Goal: Use online tool/utility: Utilize a website feature to perform a specific function

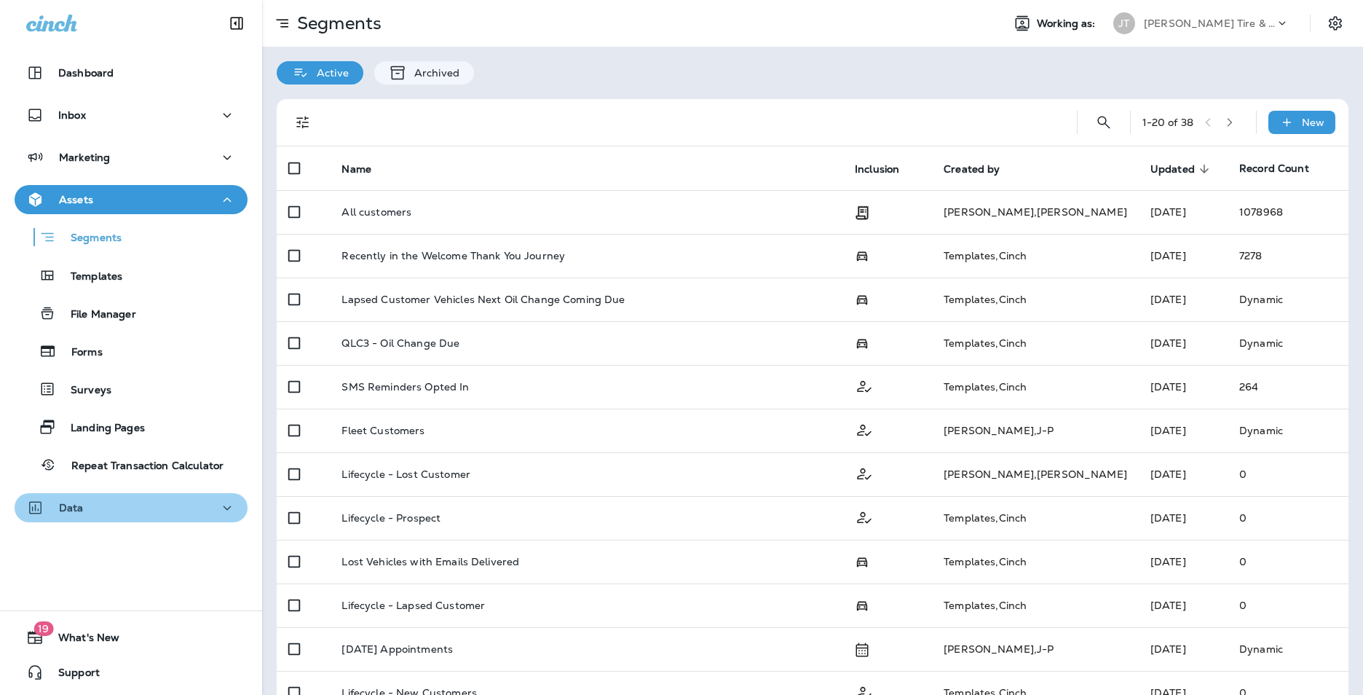
click at [157, 507] on div "Data" at bounding box center [131, 508] width 210 height 18
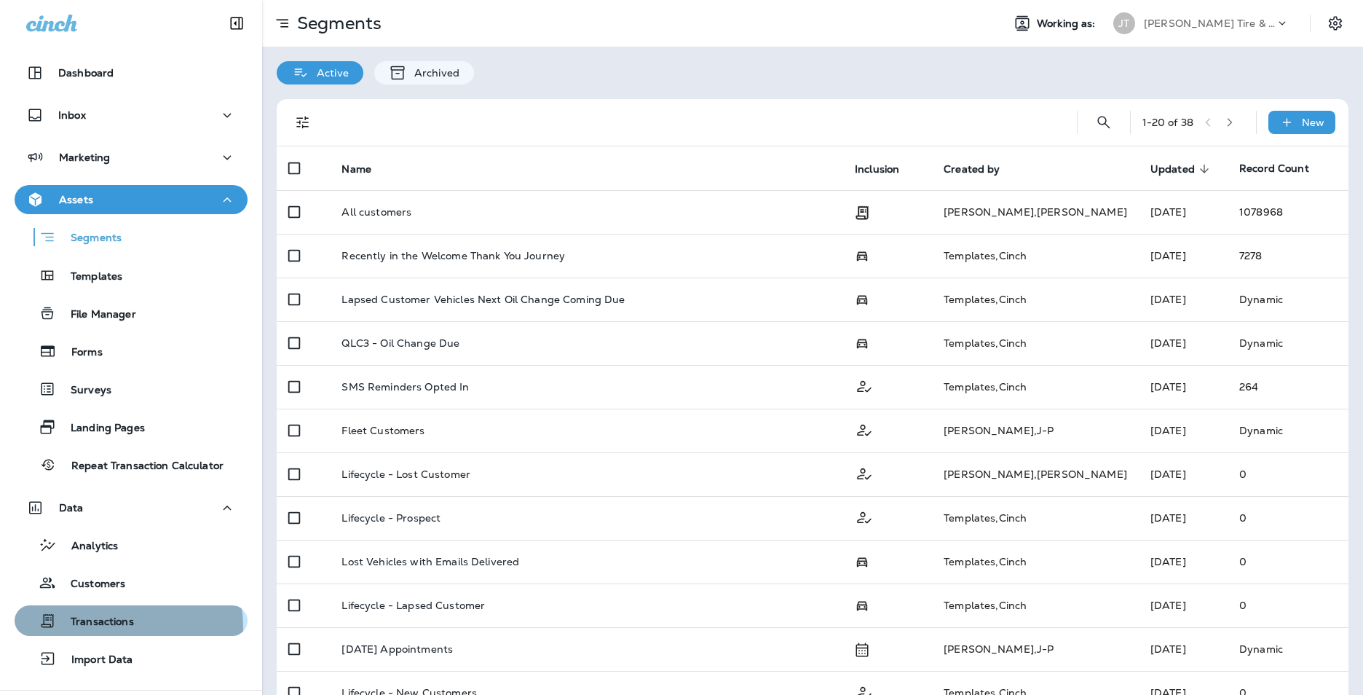
click at [127, 626] on p "Transactions" at bounding box center [95, 622] width 78 height 14
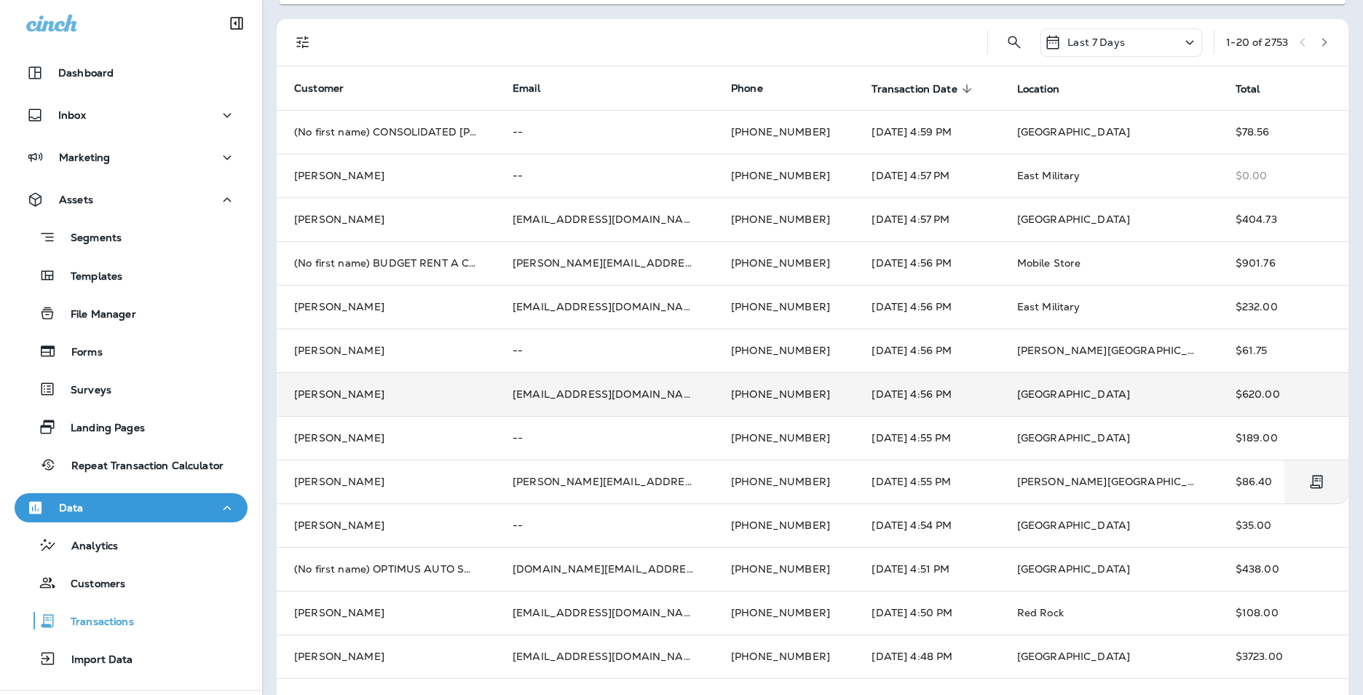
scroll to position [146, 0]
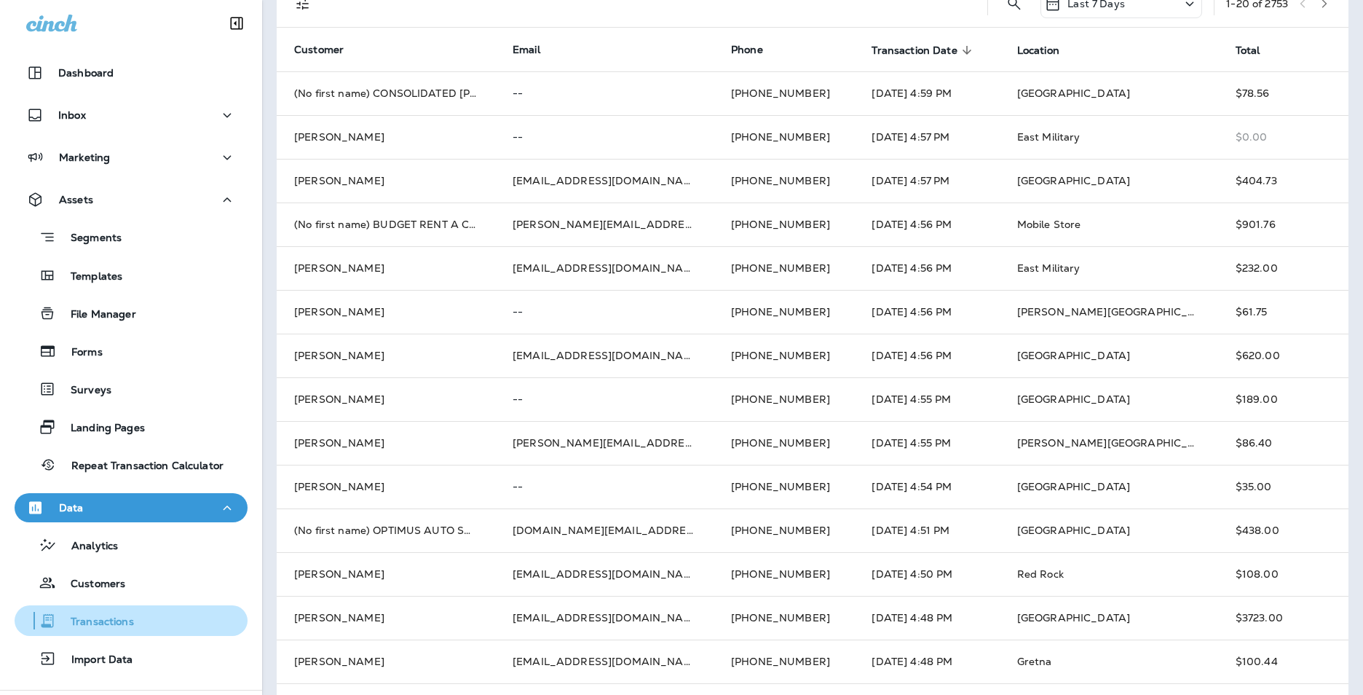
click at [181, 623] on div "Transactions" at bounding box center [130, 621] width 221 height 22
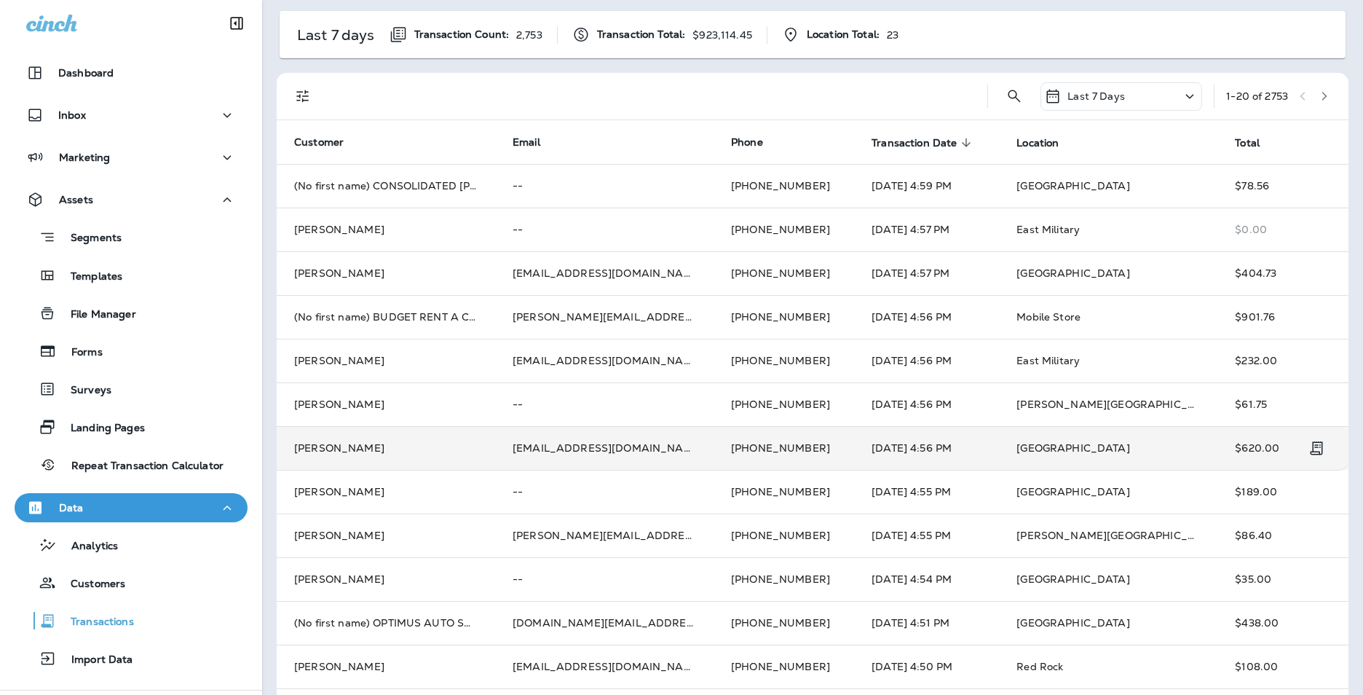
scroll to position [0, 0]
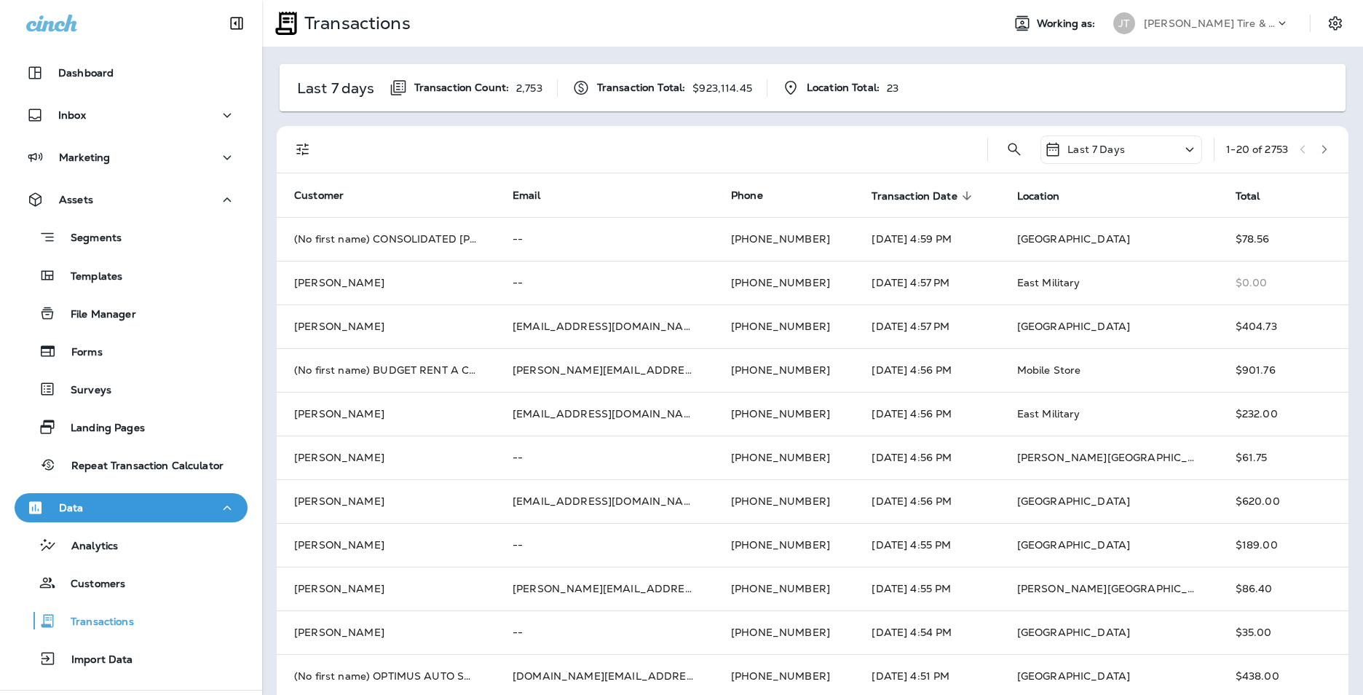
click at [269, 660] on div "Last 7 days Transaction Count: 2,753 Transaction Total: $923,114.45 Location To…" at bounding box center [812, 577] width 1101 height 1060
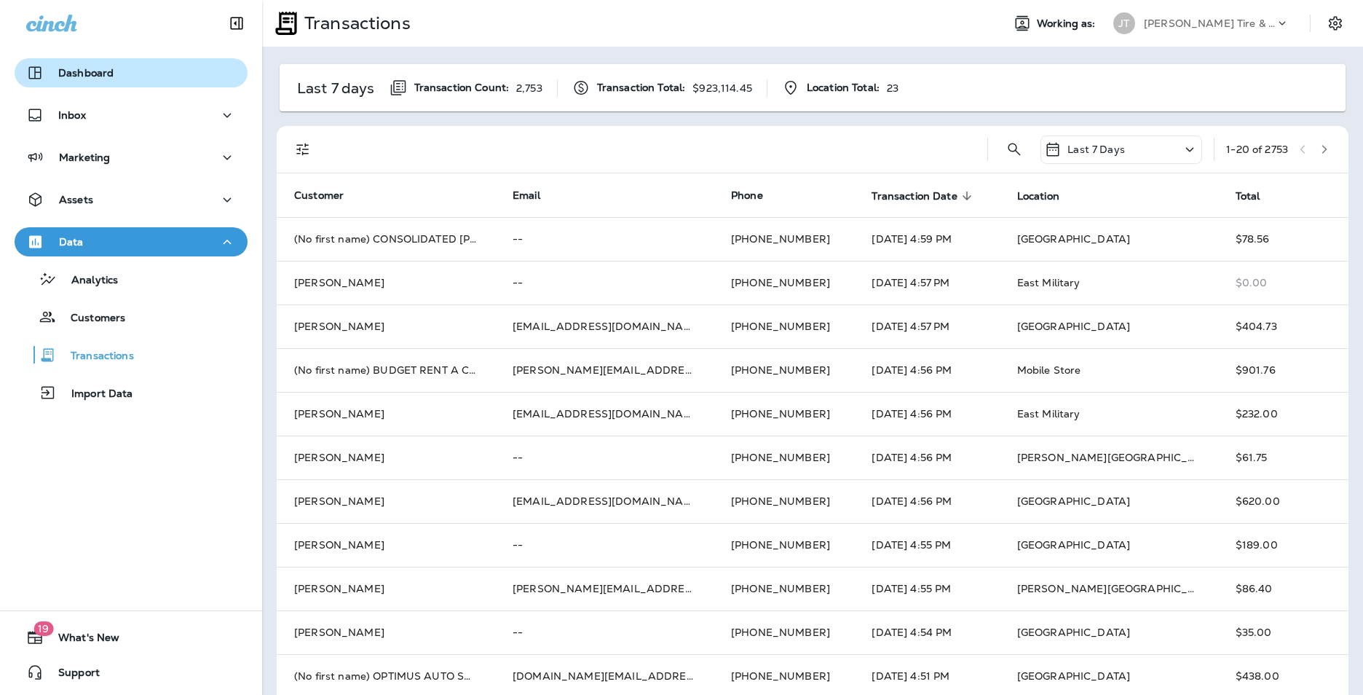
click at [118, 60] on button "Dashboard" at bounding box center [131, 72] width 233 height 29
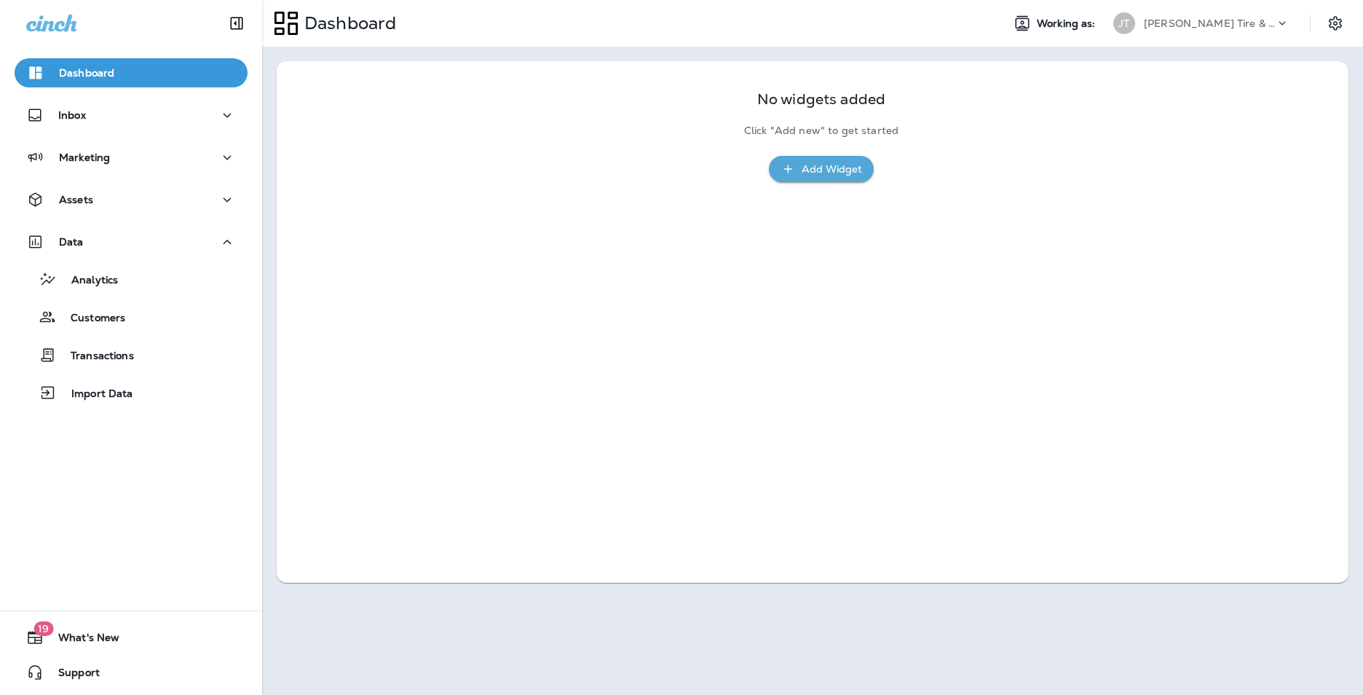
click at [762, 164] on div "No widgets added Click "Add new" to get started Add Widget" at bounding box center [813, 129] width 172 height 106
click at [765, 164] on div "No widgets added Click "Add new" to get started Add Widget" at bounding box center [813, 129] width 172 height 106
click at [780, 167] on button "Add Widget" at bounding box center [821, 169] width 105 height 27
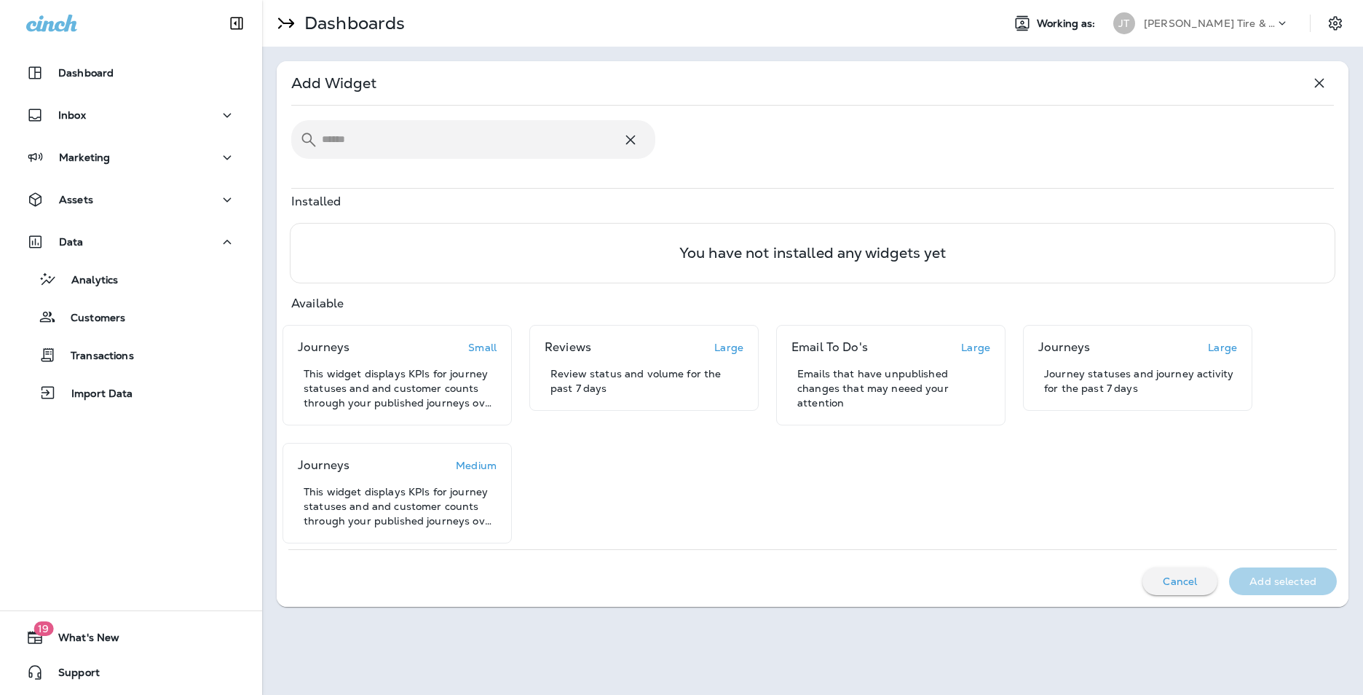
click at [521, 150] on input "text" at bounding box center [472, 139] width 300 height 39
click at [512, 136] on input "text" at bounding box center [472, 139] width 300 height 39
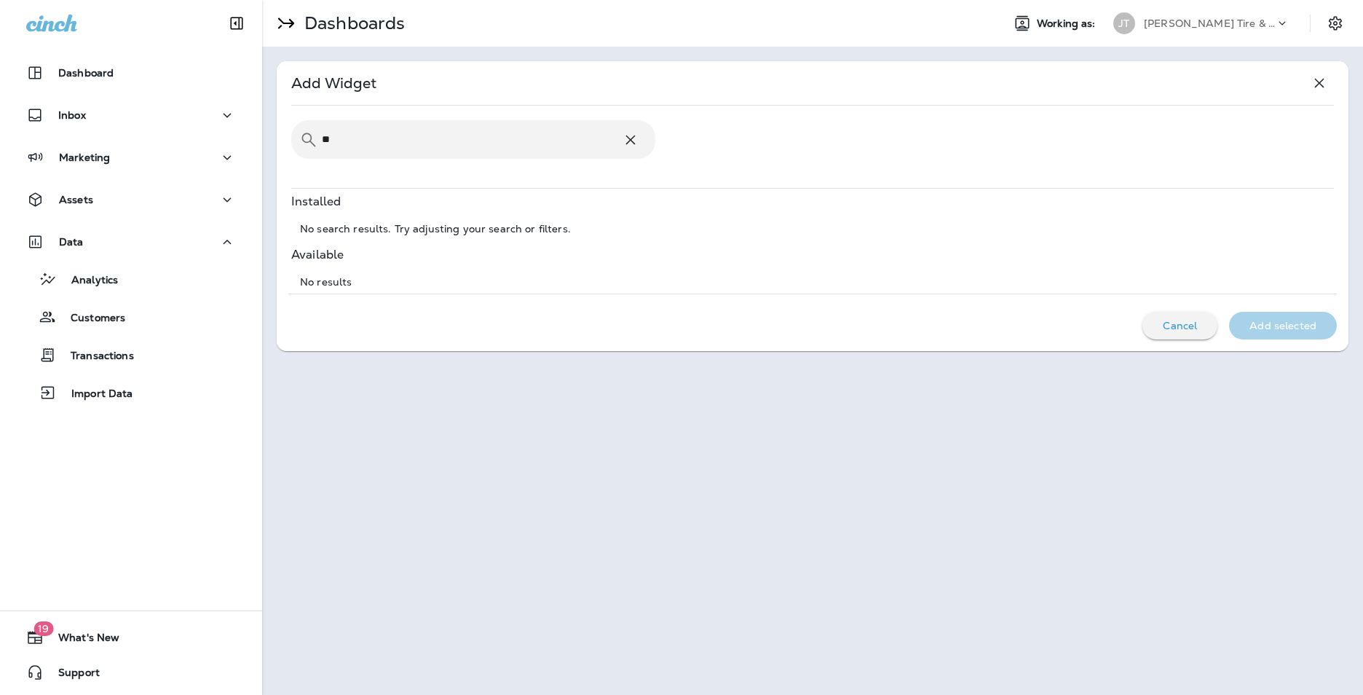
type input "*"
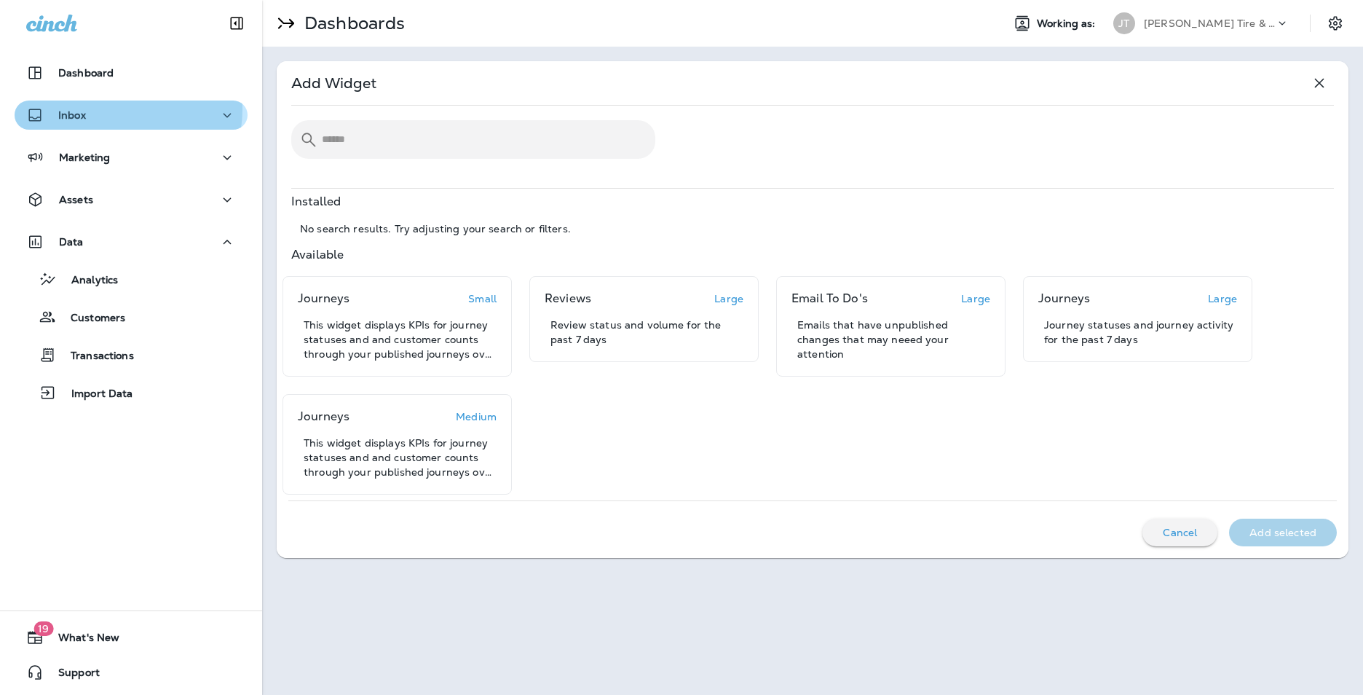
click at [114, 109] on div "Inbox" at bounding box center [131, 115] width 210 height 18
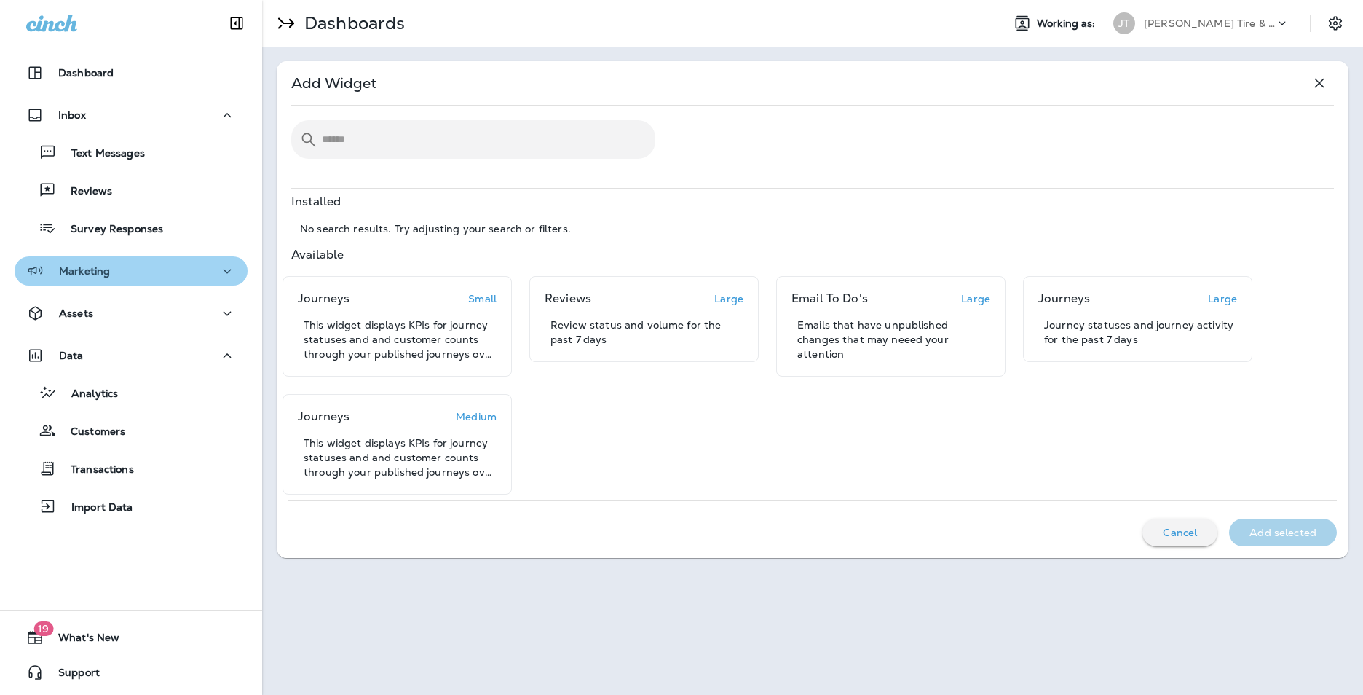
click at [130, 267] on div "Marketing" at bounding box center [131, 271] width 210 height 18
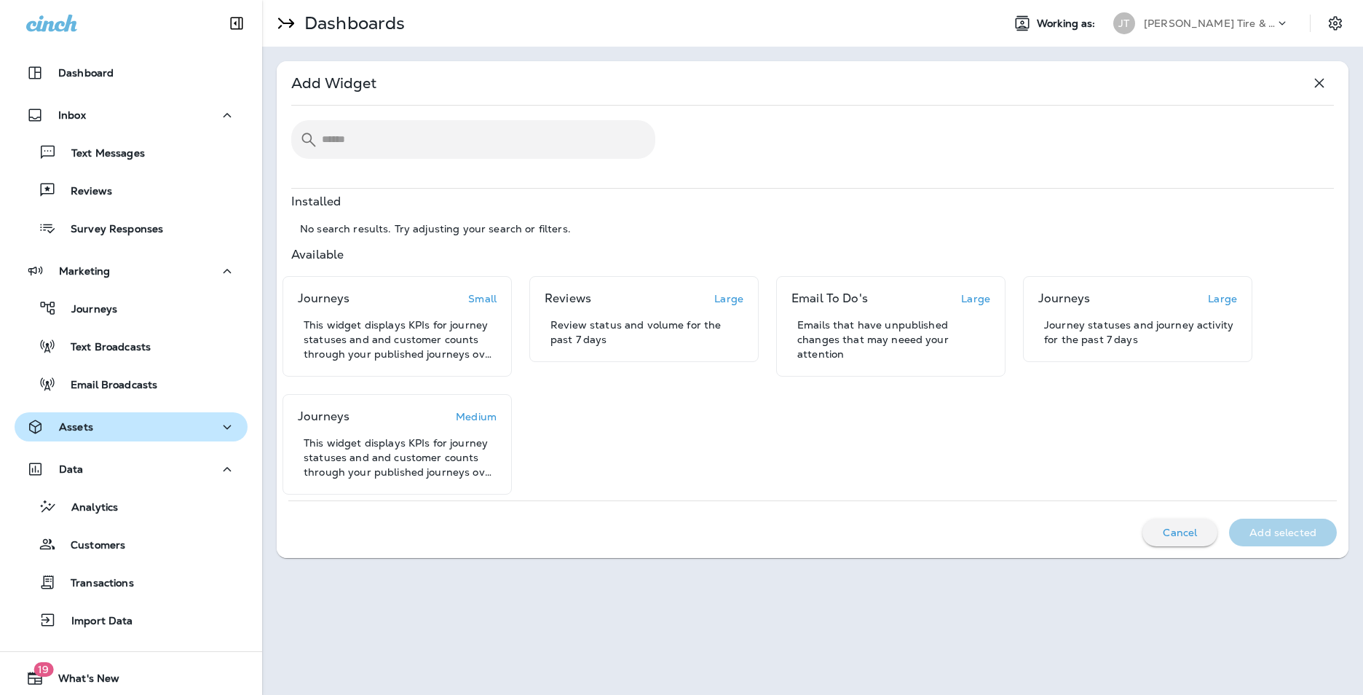
click at [133, 441] on button "Assets" at bounding box center [131, 426] width 233 height 29
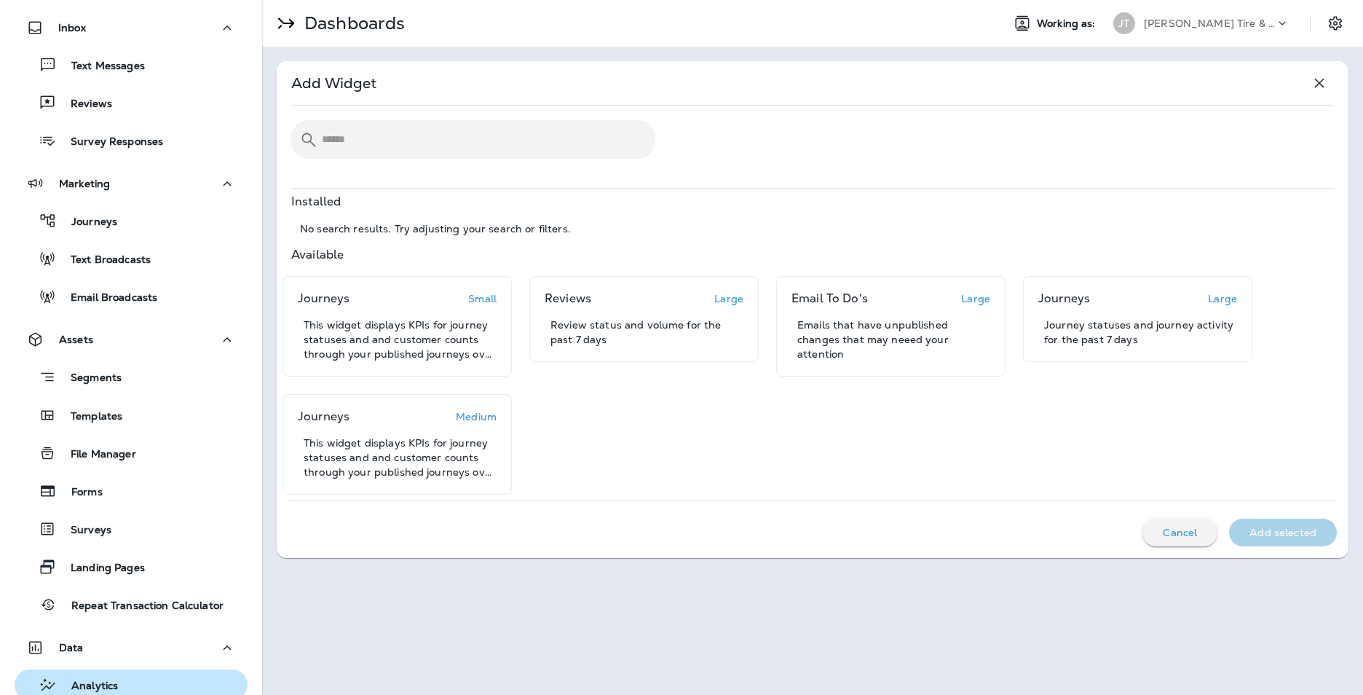
scroll to position [218, 0]
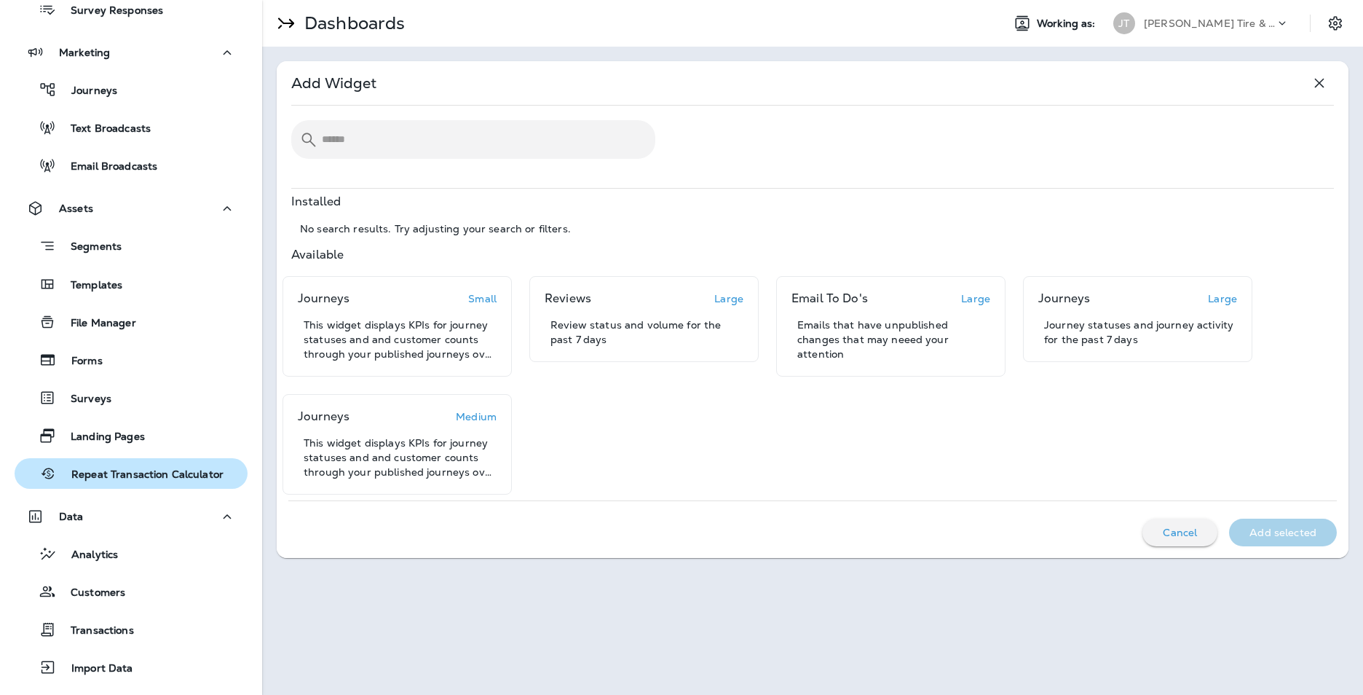
click at [170, 472] on p "Repeat Transaction Calculator" at bounding box center [140, 475] width 167 height 14
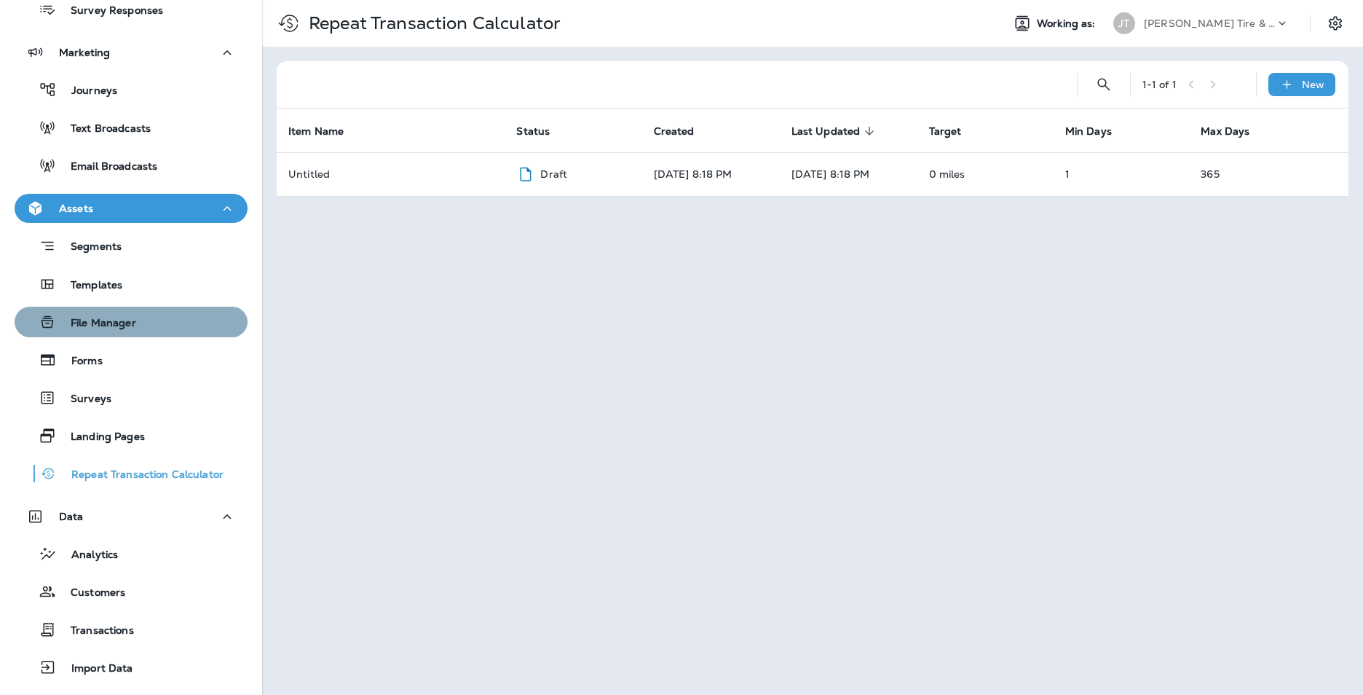
click at [151, 334] on button "File Manager" at bounding box center [131, 322] width 233 height 31
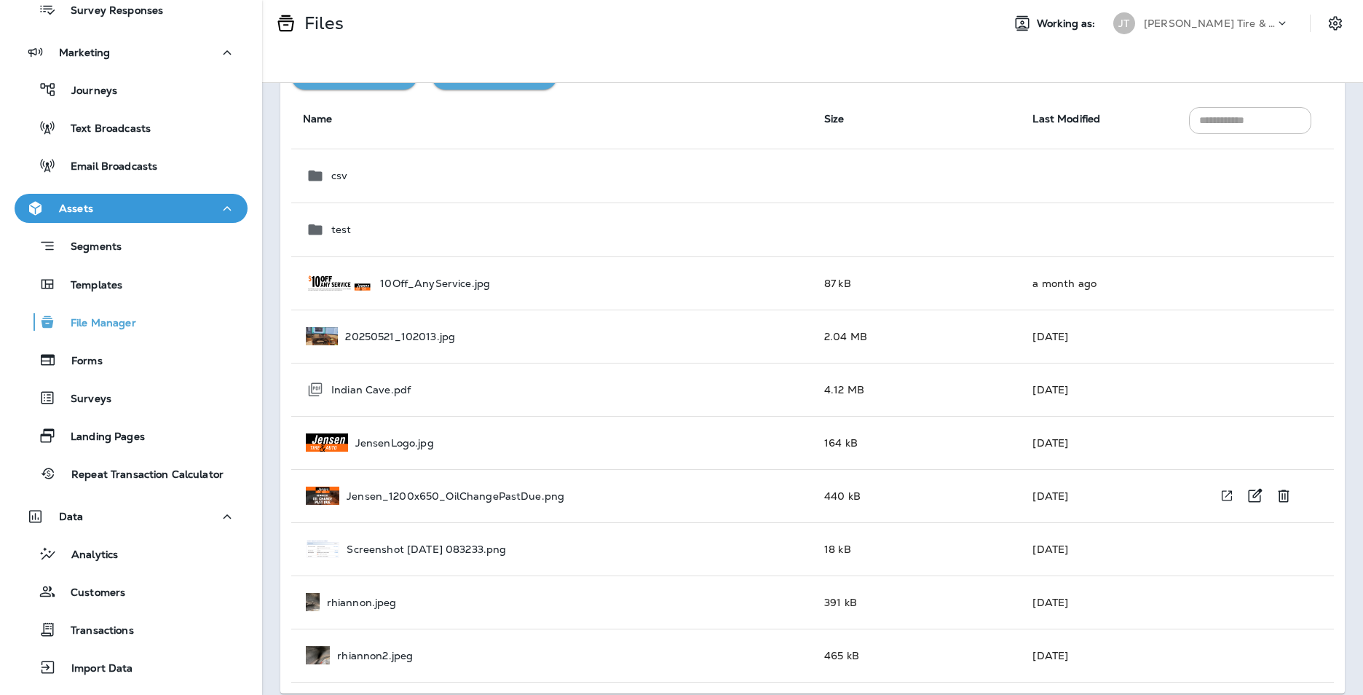
scroll to position [92, 0]
click at [323, 596] on div "rhiannon.jpeg" at bounding box center [553, 600] width 495 height 18
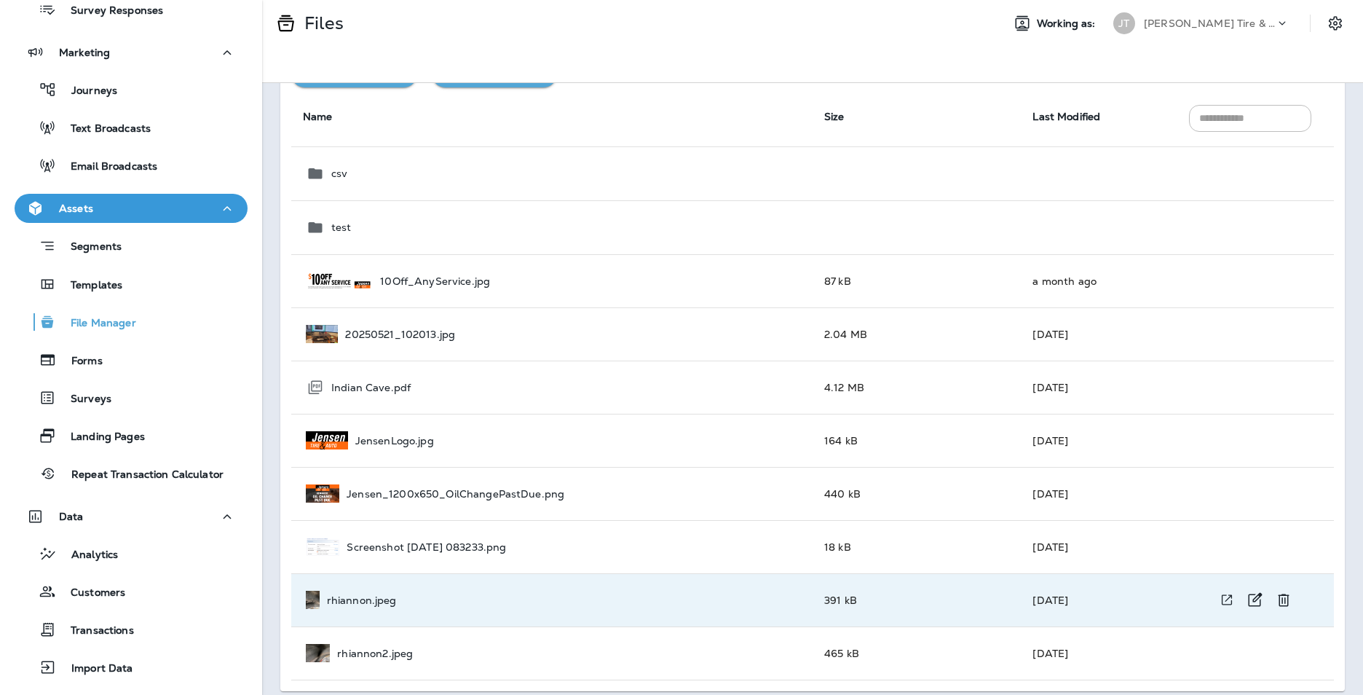
click at [321, 596] on div "rhiannon.jpeg" at bounding box center [553, 600] width 495 height 18
click at [317, 599] on img at bounding box center [313, 600] width 14 height 18
click at [274, 591] on div "Warning: All files uploaded here are publically available. If they weren't they…" at bounding box center [812, 389] width 1101 height 612
